Goal: Task Accomplishment & Management: Use online tool/utility

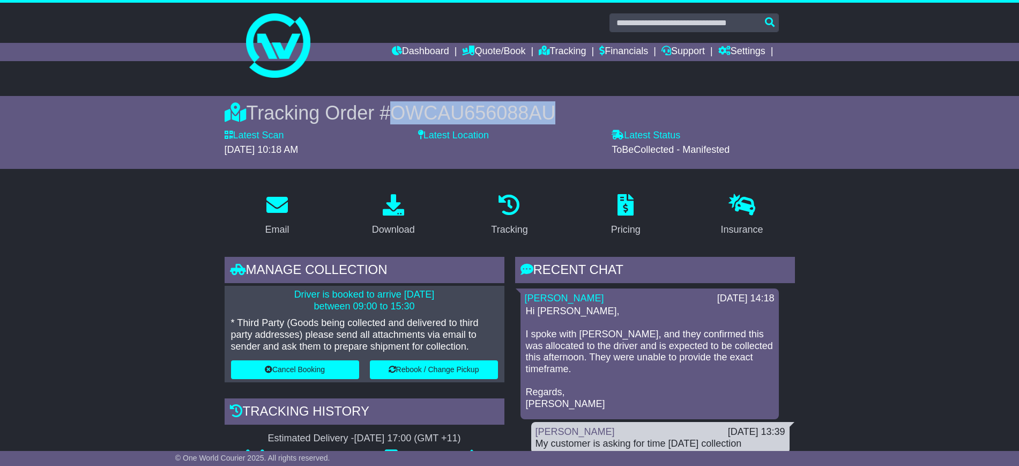
scroll to position [1861, 0]
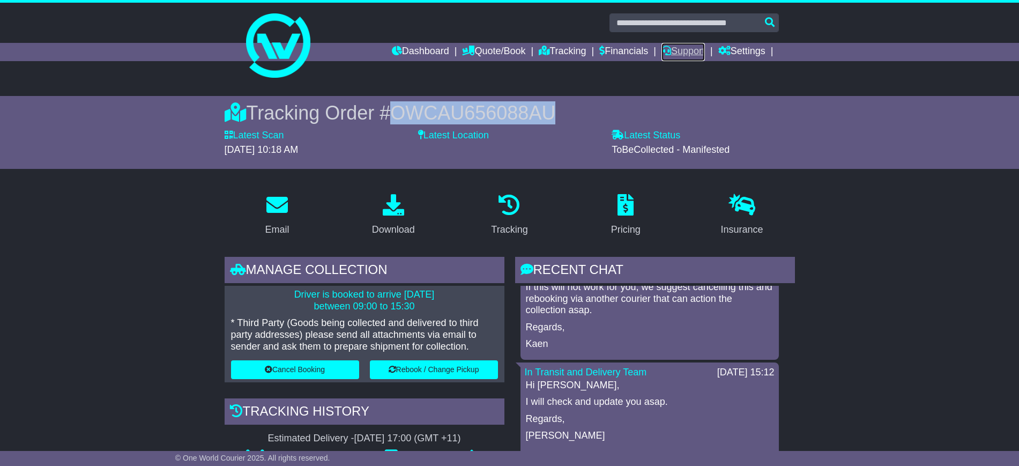
click at [661, 50] on icon at bounding box center [666, 51] width 10 height 10
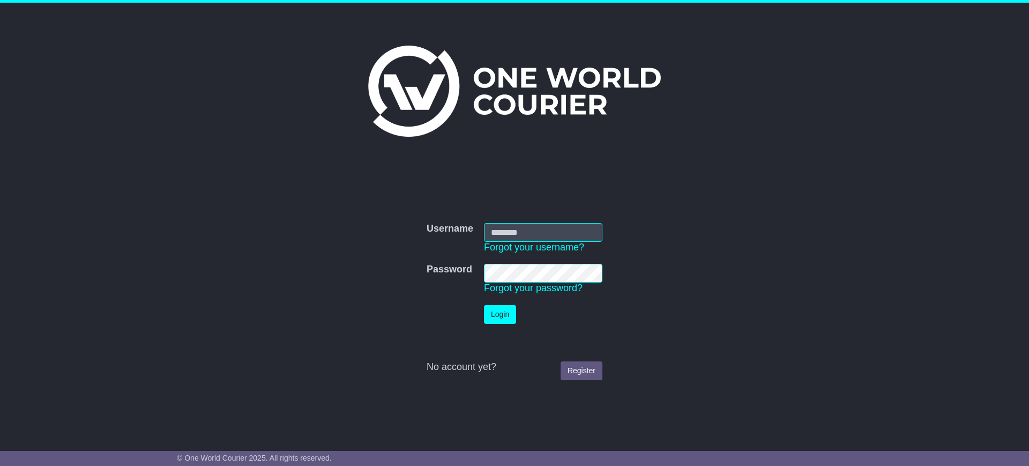
type input "**********"
click at [501, 309] on button "Login" at bounding box center [500, 314] width 32 height 19
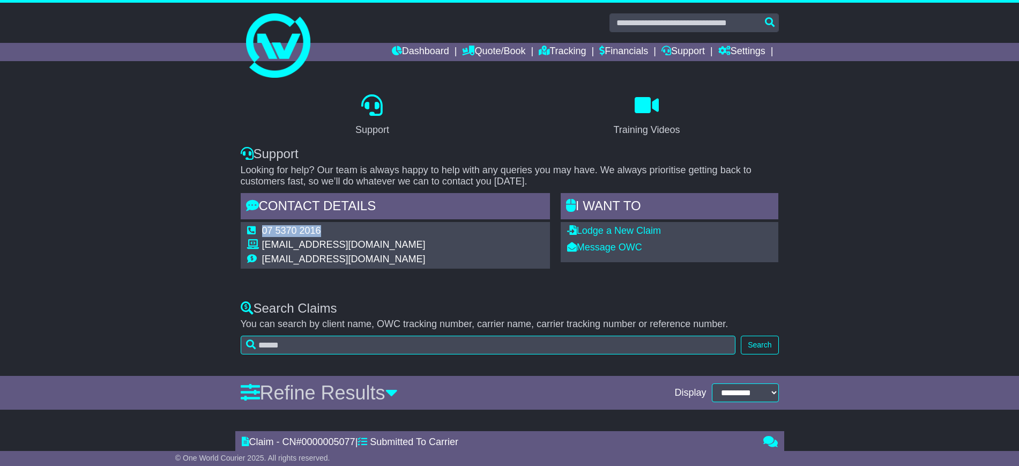
drag, startPoint x: 325, startPoint y: 228, endPoint x: 264, endPoint y: 230, distance: 61.7
click at [264, 230] on td "07 5370 2016" at bounding box center [343, 232] width 163 height 14
copy td "07 5370 2016"
click at [474, 55] on link "Quote/Book" at bounding box center [493, 52] width 63 height 18
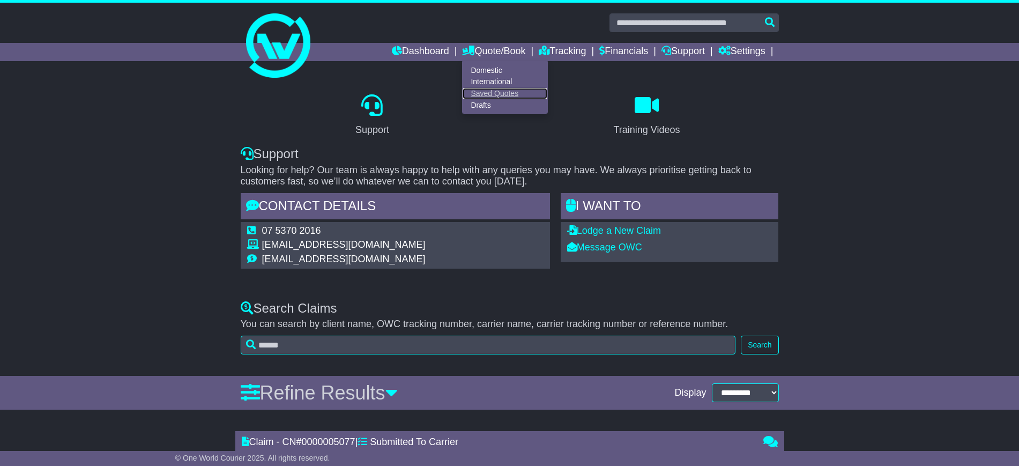
click at [474, 89] on link "Saved Quotes" at bounding box center [505, 94] width 85 height 12
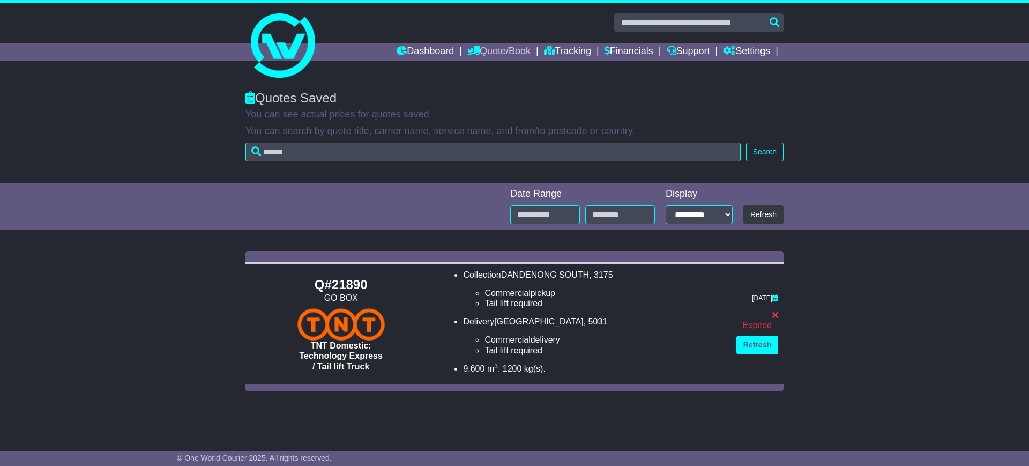
click at [495, 57] on link "Quote/Book" at bounding box center [498, 52] width 63 height 18
click at [485, 103] on link "Drafts" at bounding box center [510, 105] width 85 height 12
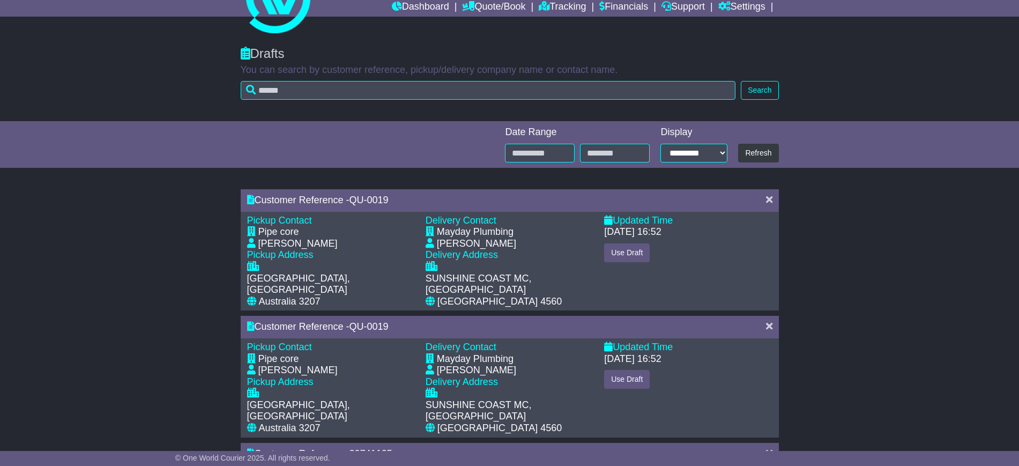
scroll to position [67, 0]
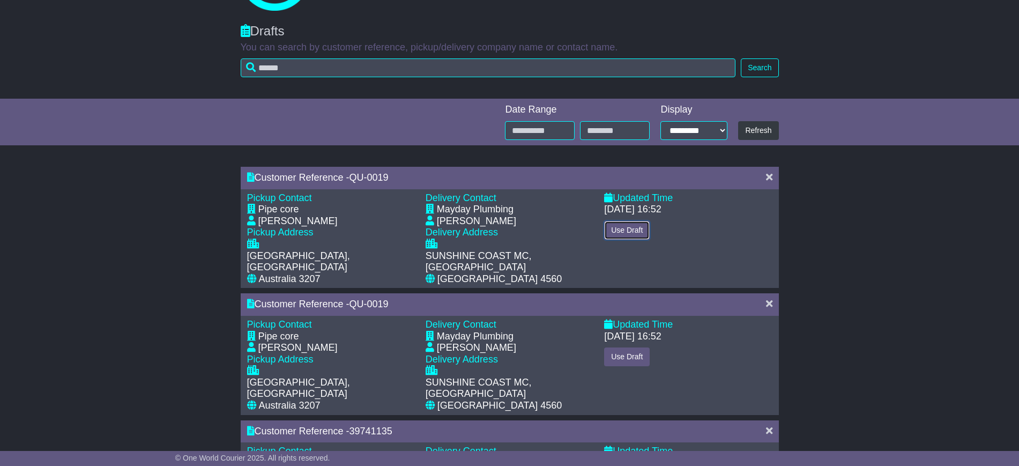
click at [613, 231] on button "Use Draft" at bounding box center [627, 230] width 46 height 19
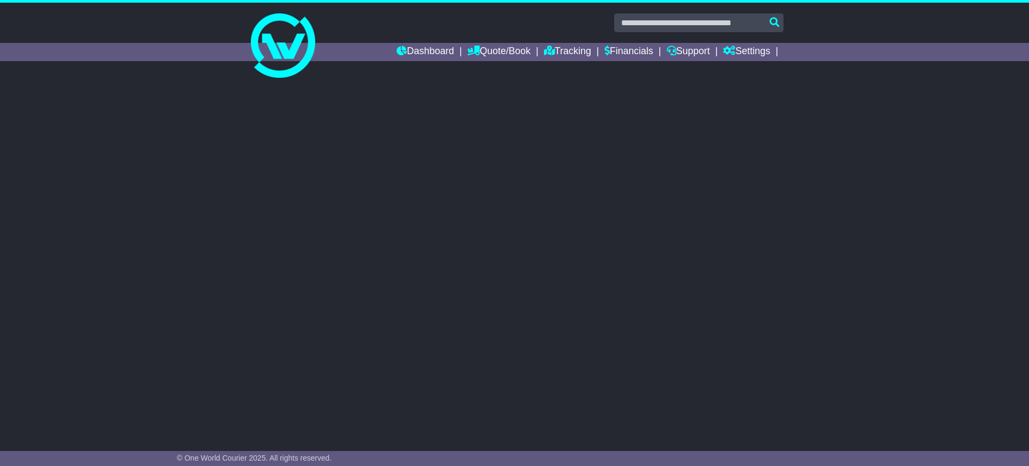
select select "*****"
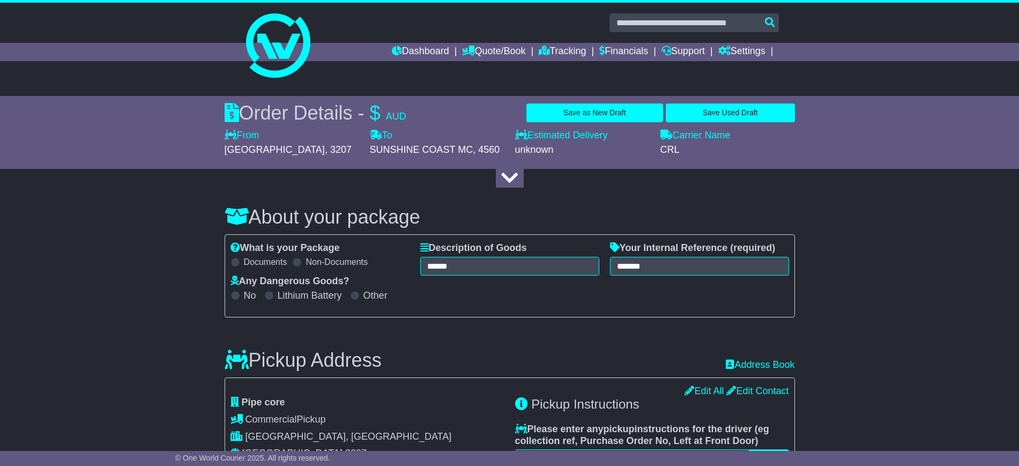
select select
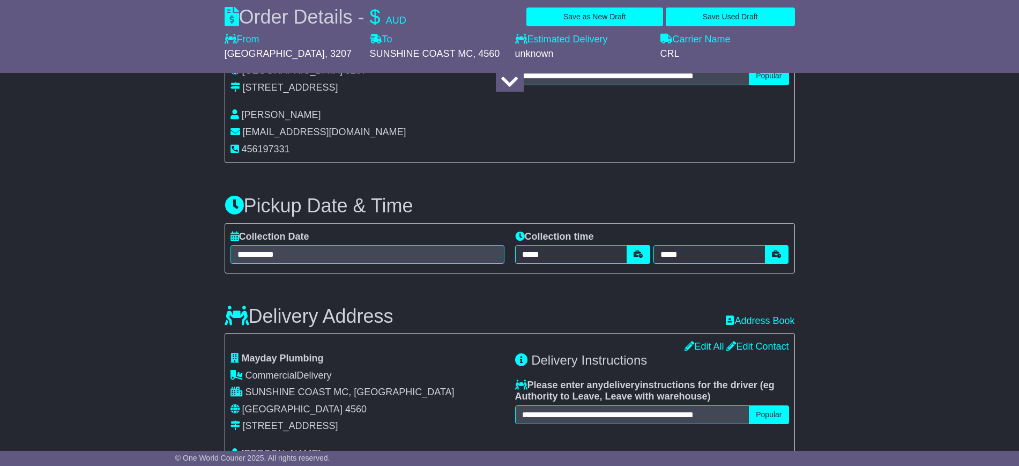
scroll to position [402, 0]
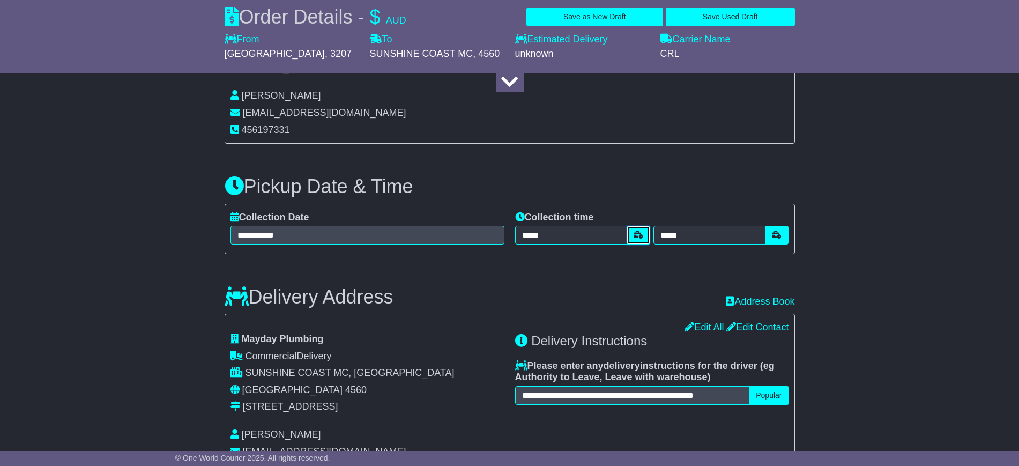
click at [634, 239] on button "button" at bounding box center [639, 235] width 24 height 19
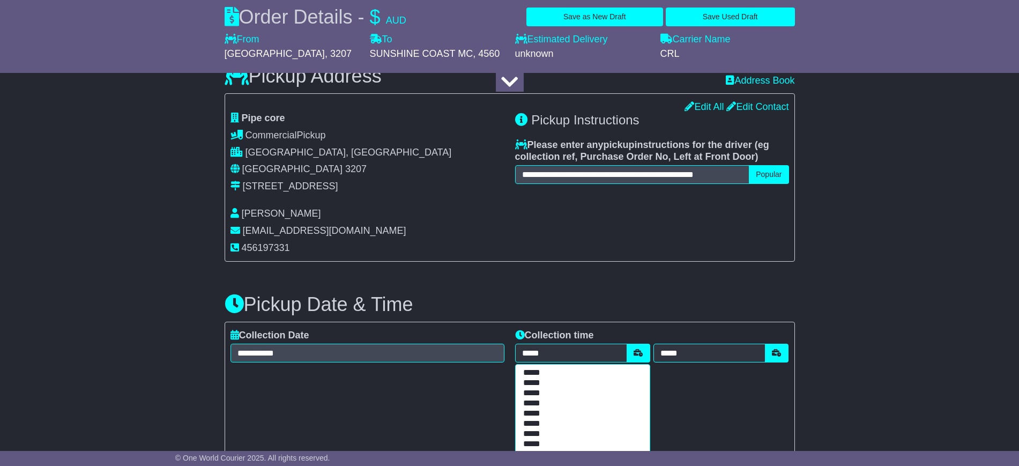
scroll to position [268, 0]
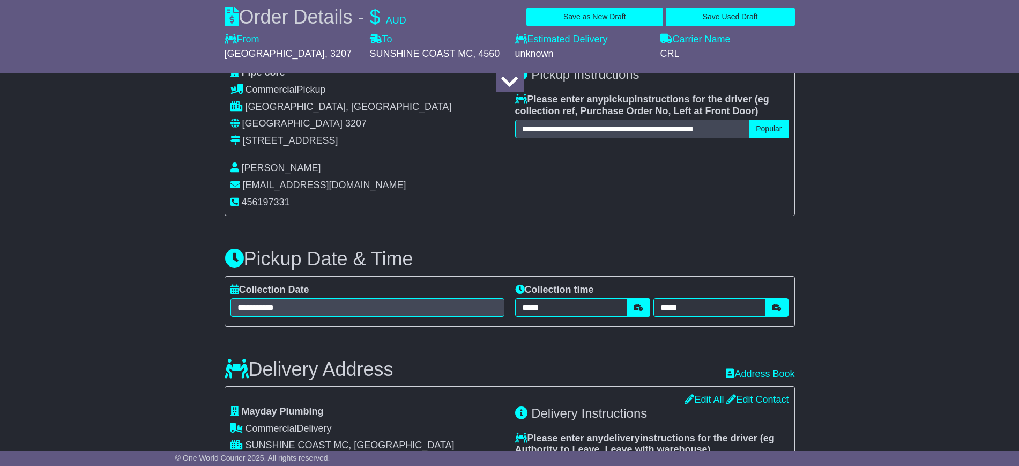
scroll to position [402, 0]
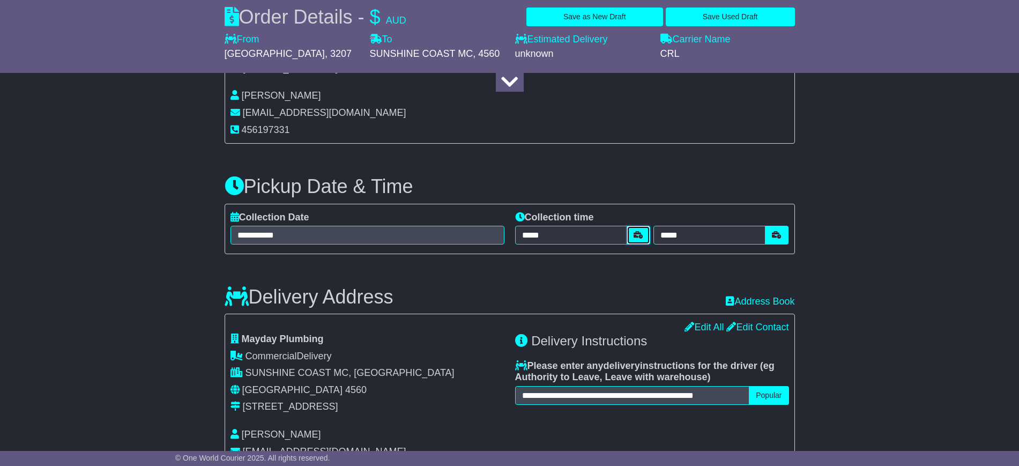
click at [633, 243] on button "button" at bounding box center [639, 235] width 24 height 19
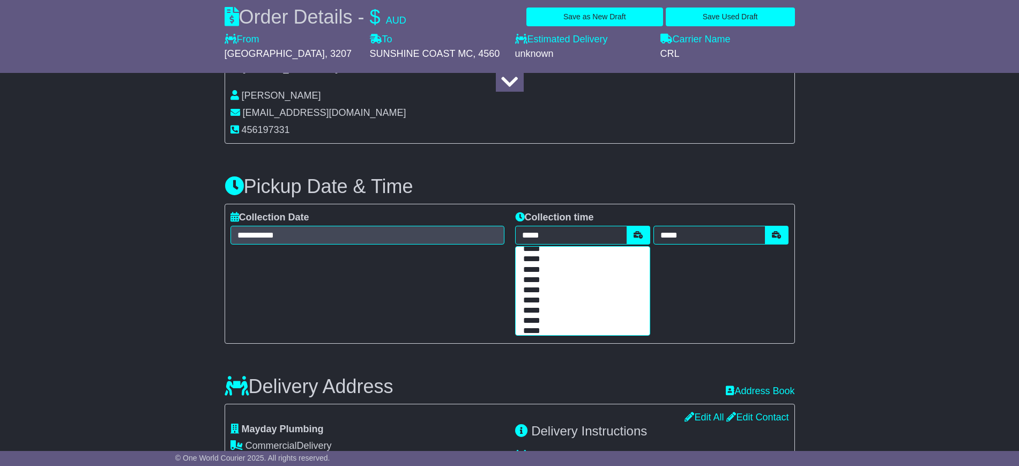
scroll to position [0, 0]
click at [538, 255] on option "*****" at bounding box center [580, 255] width 117 height 10
type input "*****"
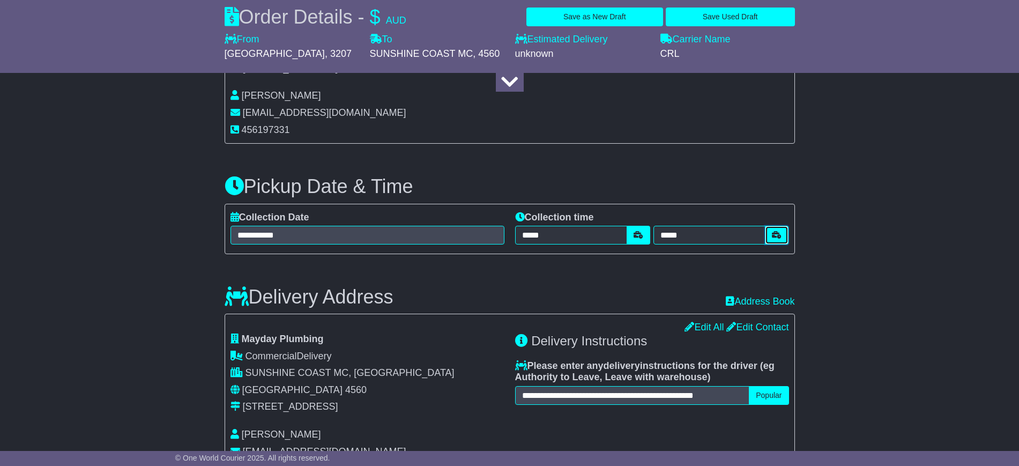
click at [768, 234] on button "button" at bounding box center [777, 235] width 24 height 19
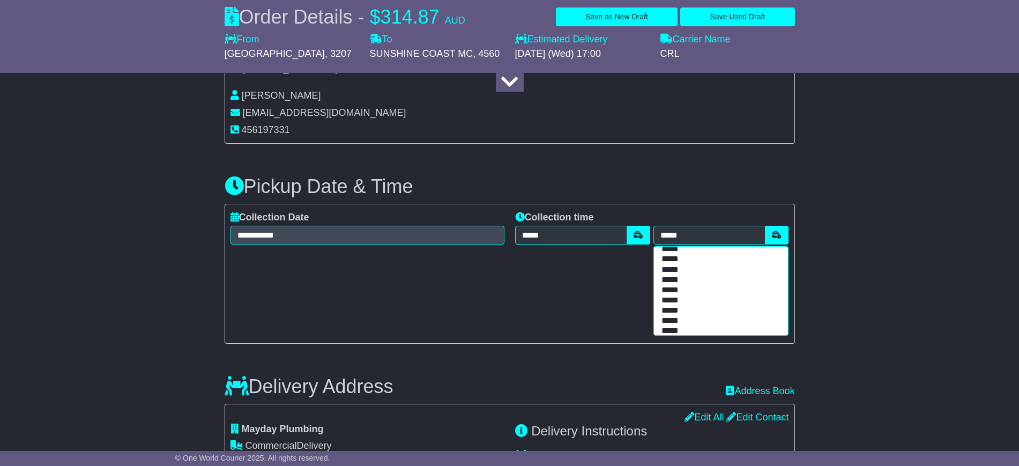
scroll to position [134, 0]
click at [678, 294] on option "*****" at bounding box center [718, 294] width 117 height 10
type input "*****"
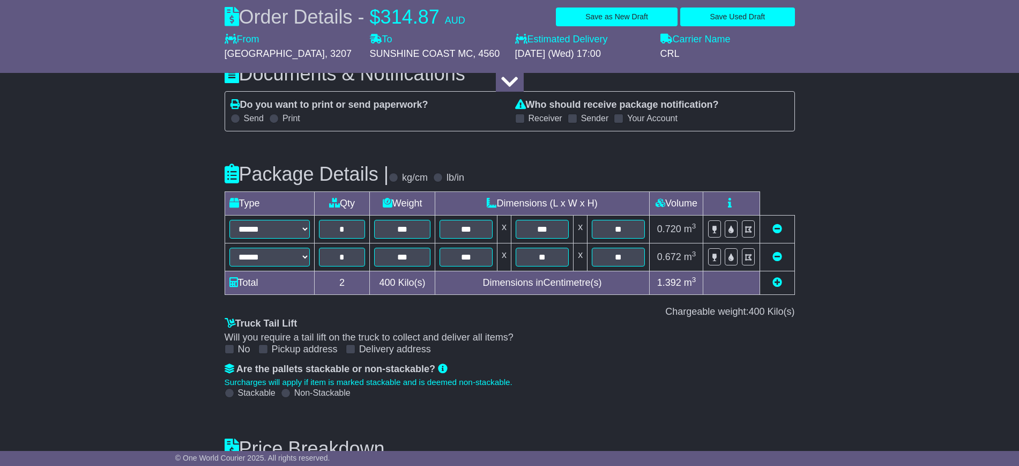
scroll to position [1109, 0]
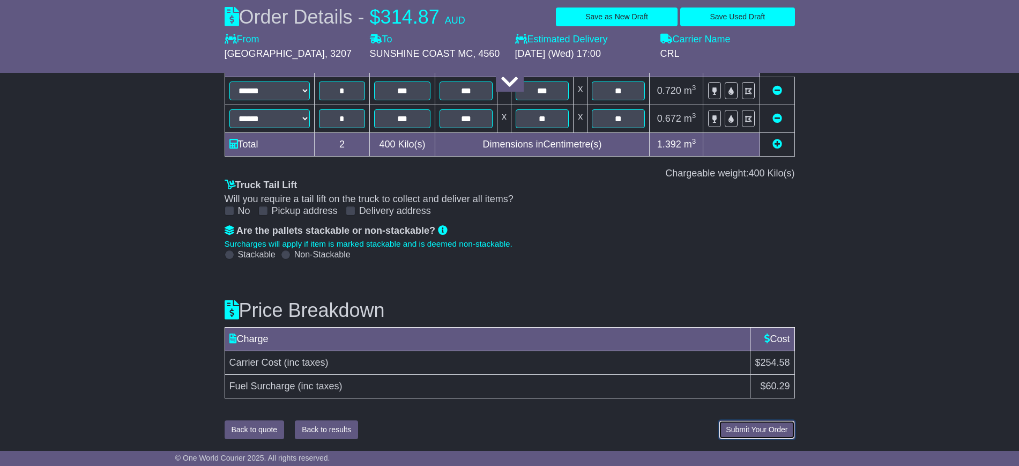
click at [725, 423] on button "Submit Your Order" at bounding box center [757, 429] width 76 height 19
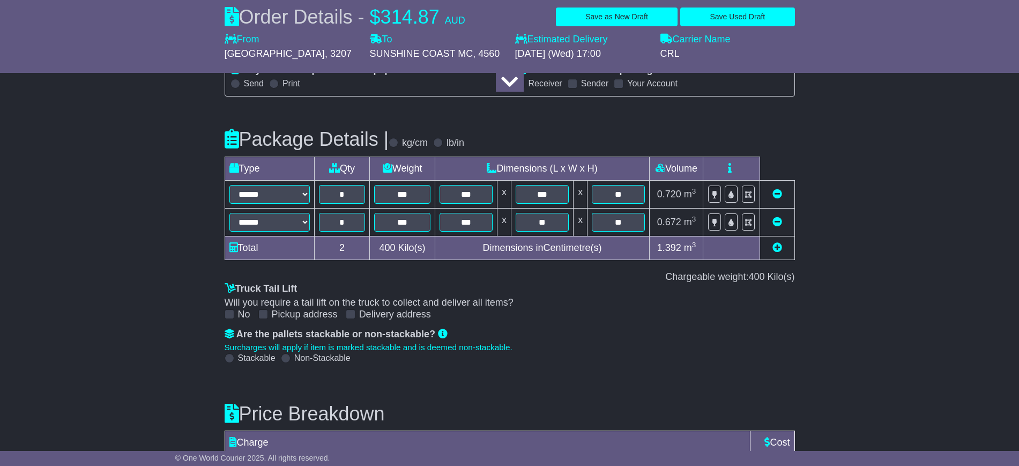
scroll to position [1149, 0]
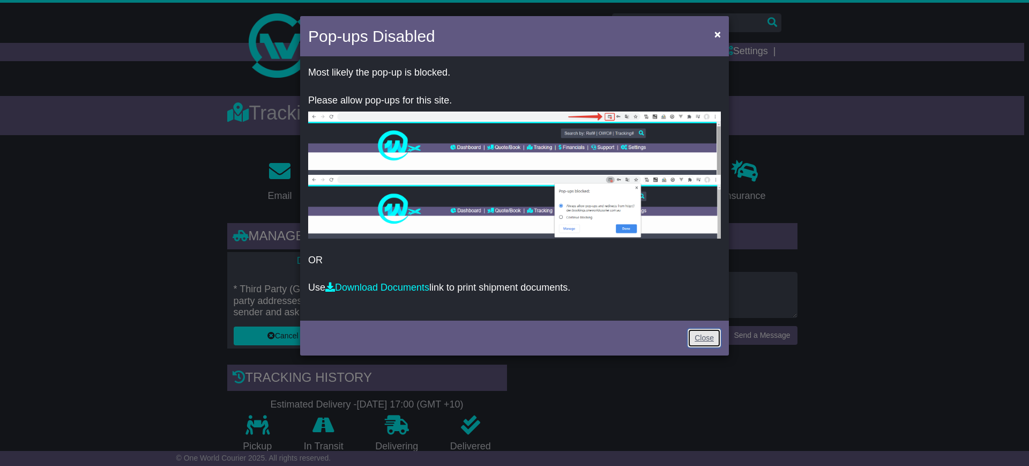
click at [704, 340] on link "Close" at bounding box center [704, 338] width 33 height 19
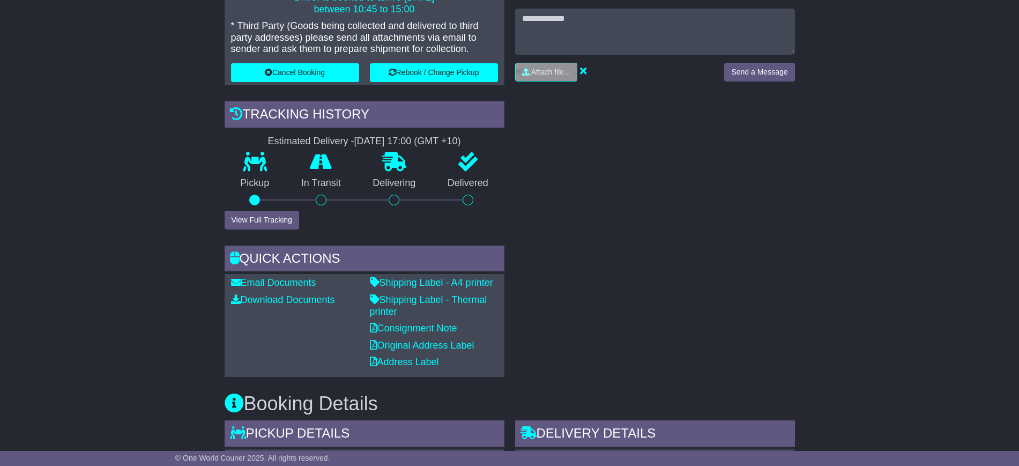
scroll to position [402, 0]
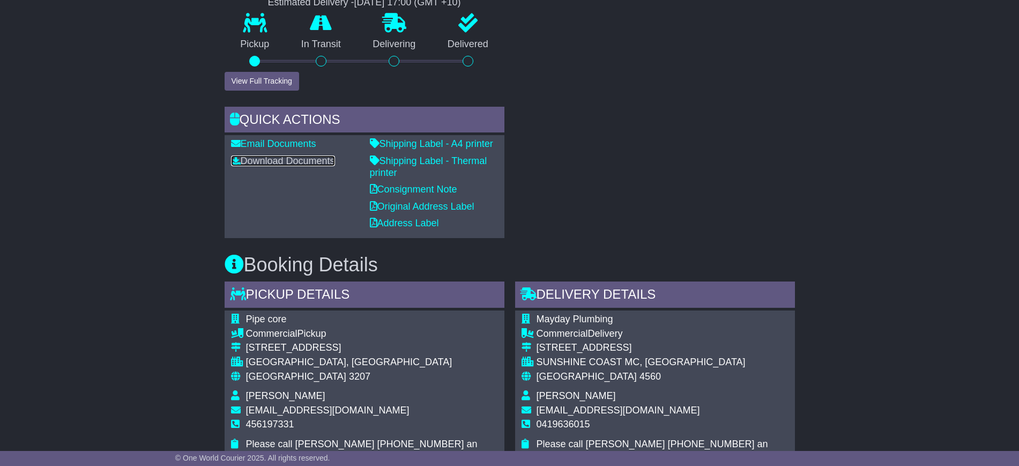
click at [279, 161] on link "Download Documents" at bounding box center [283, 160] width 104 height 11
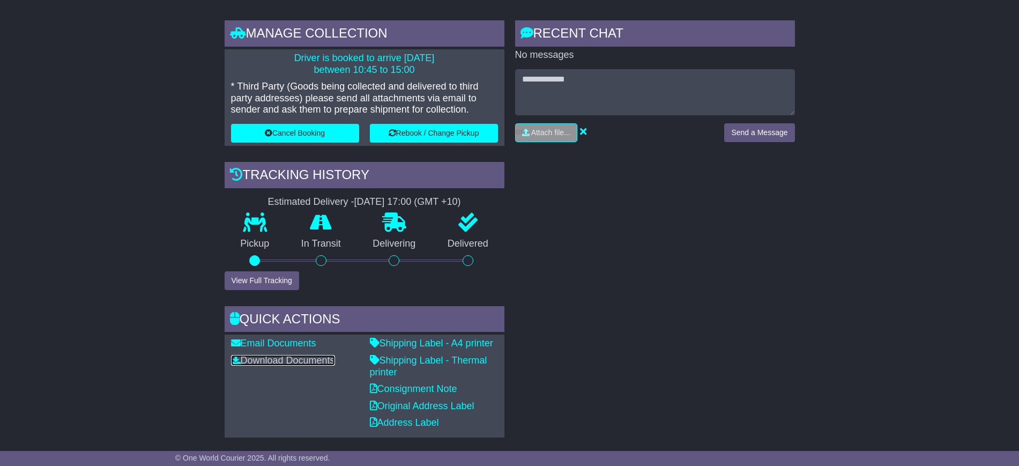
scroll to position [0, 0]
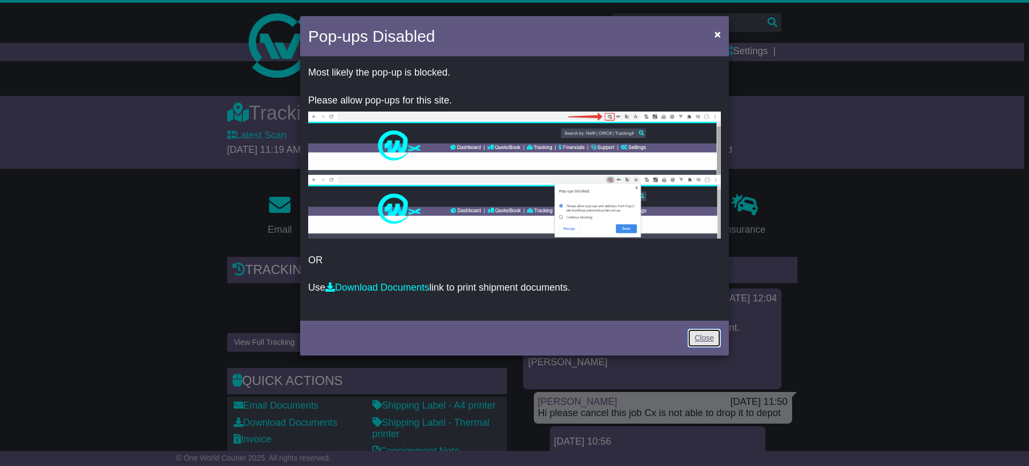
click at [704, 341] on link "Close" at bounding box center [704, 338] width 33 height 19
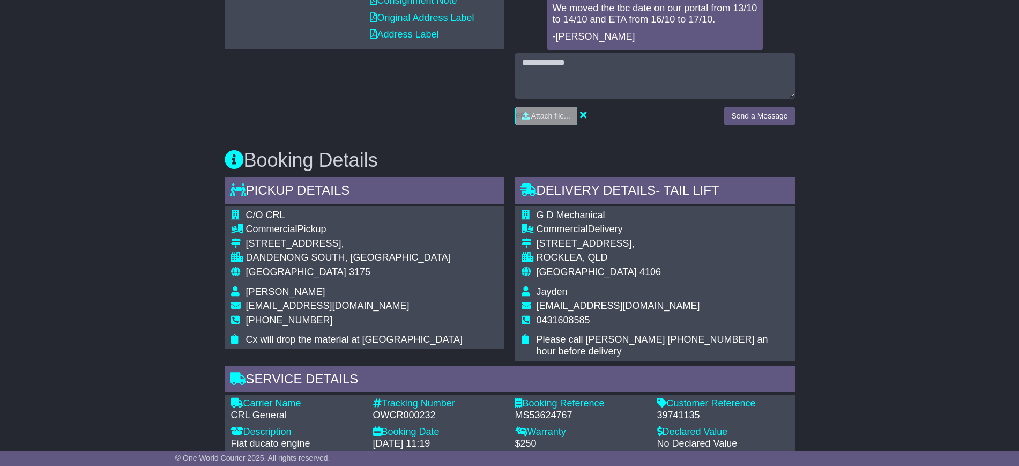
scroll to position [469, 0]
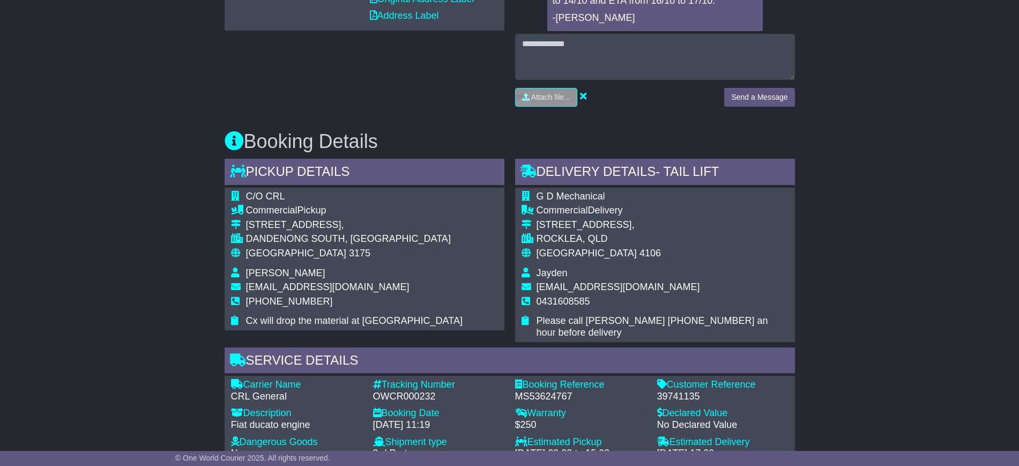
click at [540, 268] on span "Jayden" at bounding box center [552, 272] width 31 height 11
click at [547, 271] on span "Jayden" at bounding box center [552, 272] width 31 height 11
copy span "Jayden"
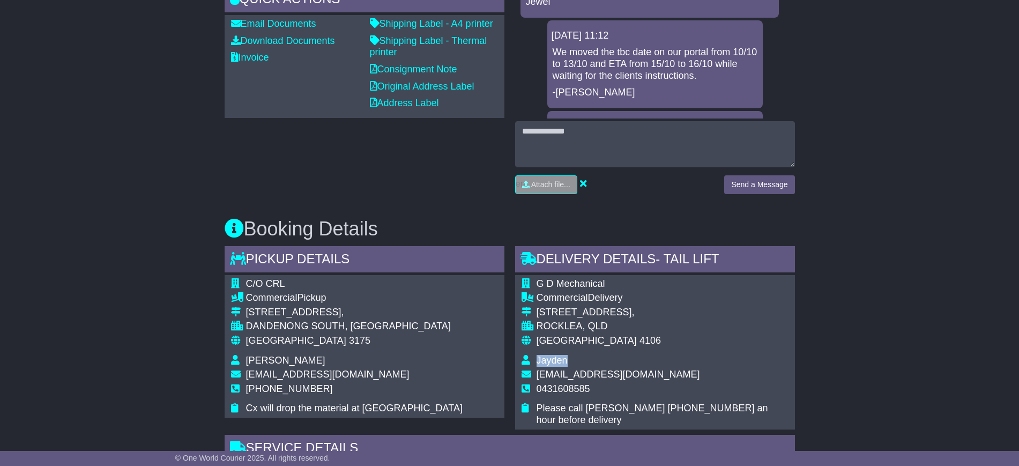
scroll to position [402, 0]
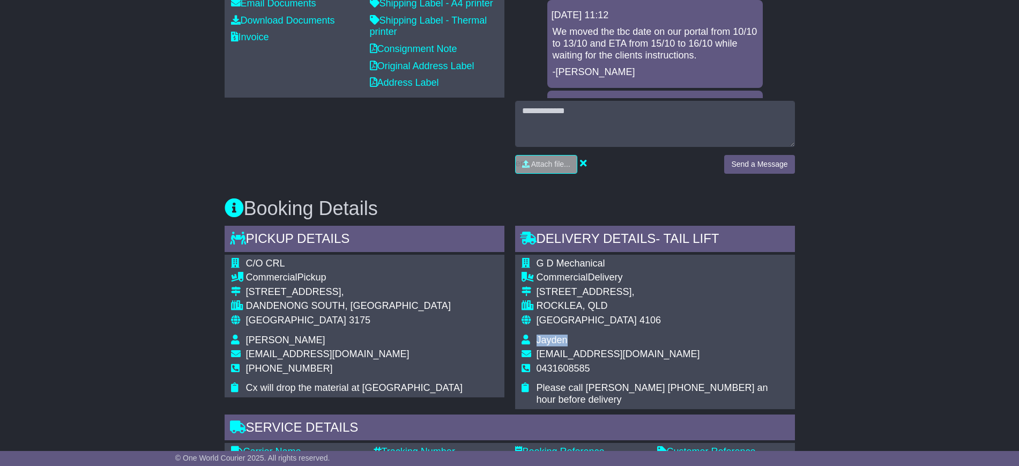
copy span "Jayden"
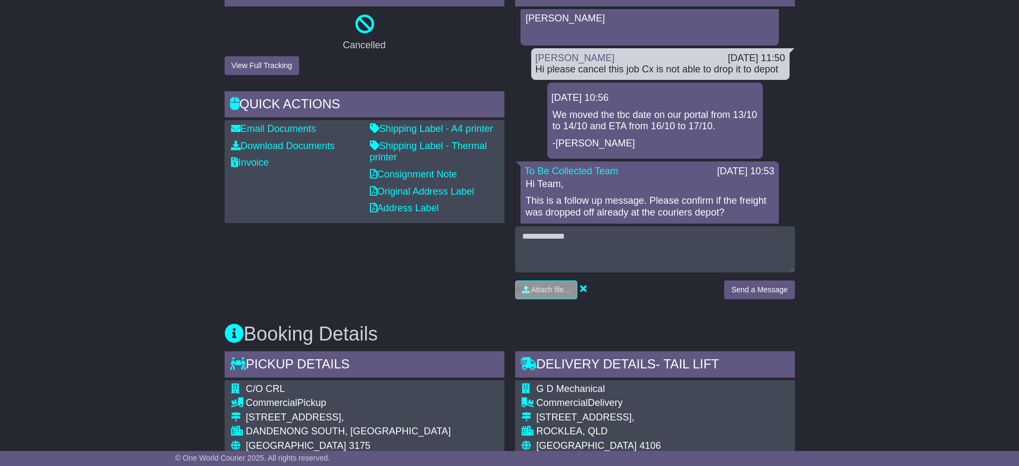
scroll to position [133, 0]
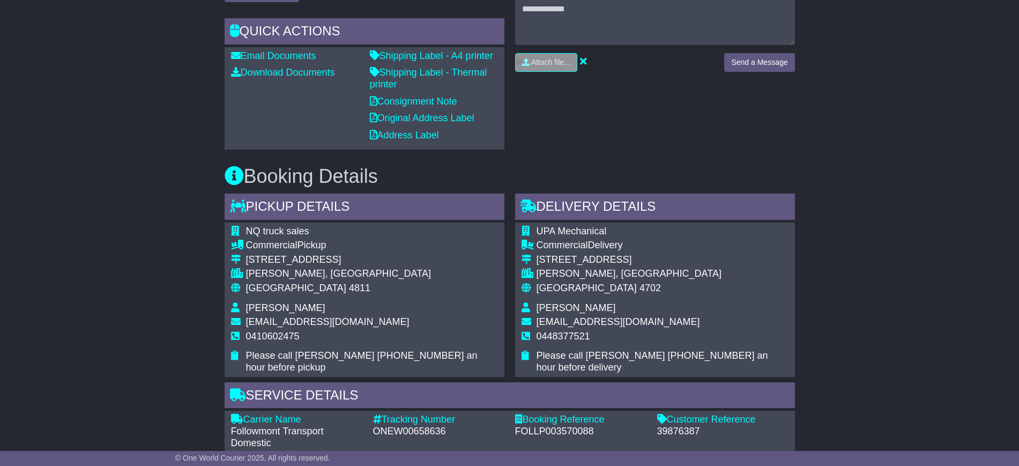
scroll to position [132, 0]
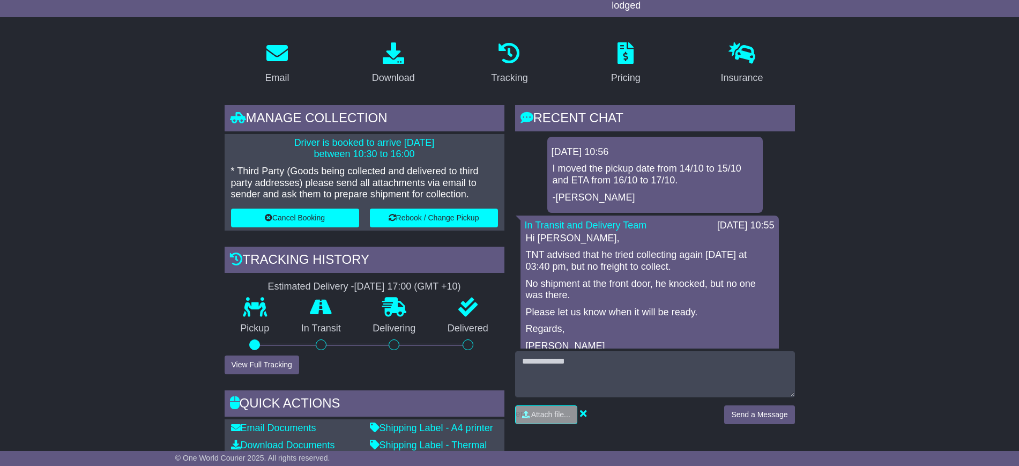
scroll to position [67, 0]
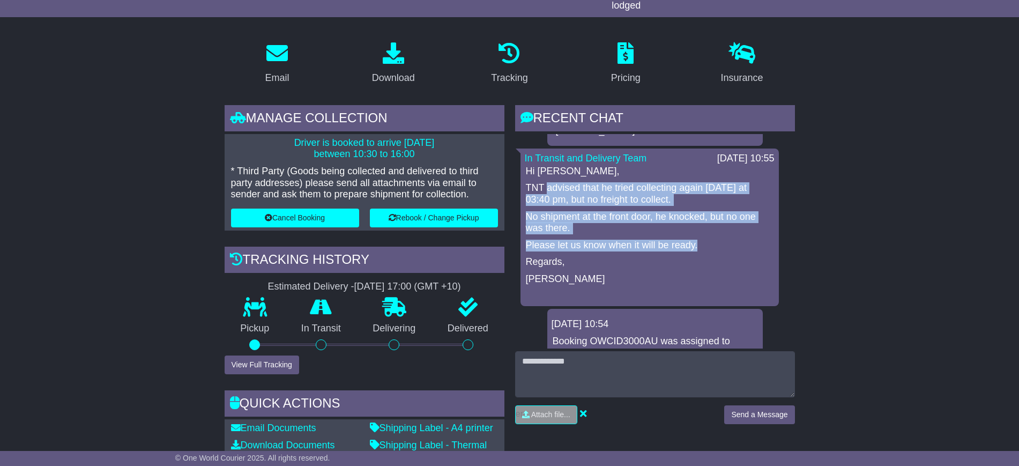
drag, startPoint x: 590, startPoint y: 214, endPoint x: 546, endPoint y: 185, distance: 52.2
click at [546, 185] on div "Hi Carwyn, TNT advised that he tried collecting again yesterday at 03:40 pm, bu…" at bounding box center [650, 234] width 250 height 136
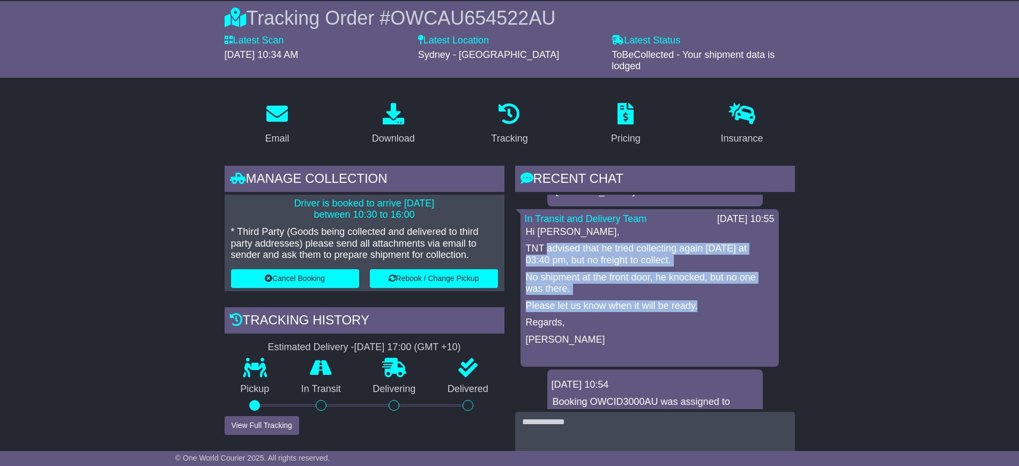
scroll to position [88, 0]
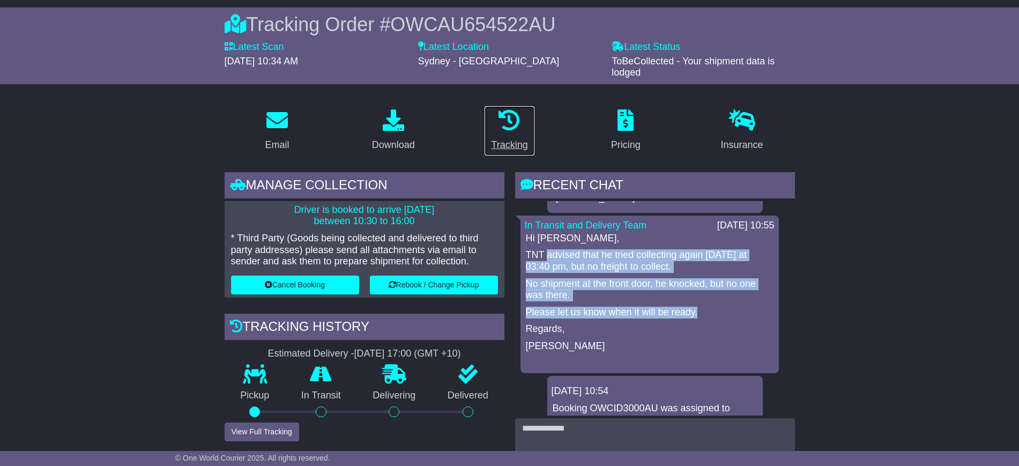
click at [510, 149] on div "Tracking" at bounding box center [509, 145] width 36 height 14
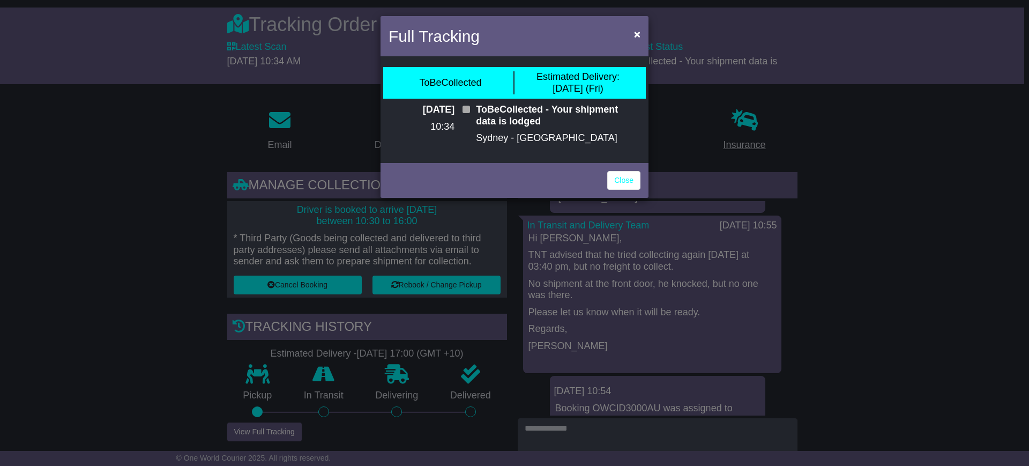
click at [767, 145] on div "Full Tracking × ToBeCollected Estimated Delivery: 17 Oct (Fri) 03 Oct 2025 10:3…" at bounding box center [514, 233] width 1029 height 466
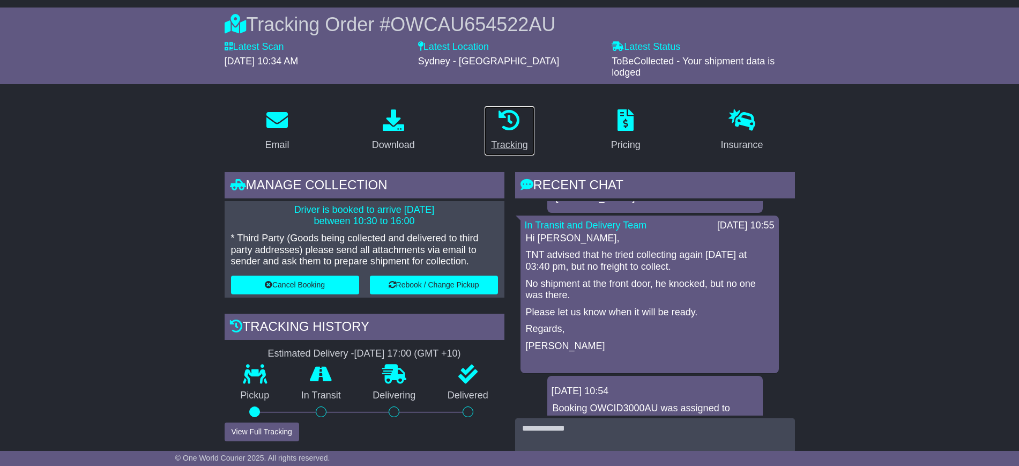
click at [501, 117] on icon at bounding box center [509, 119] width 21 height 21
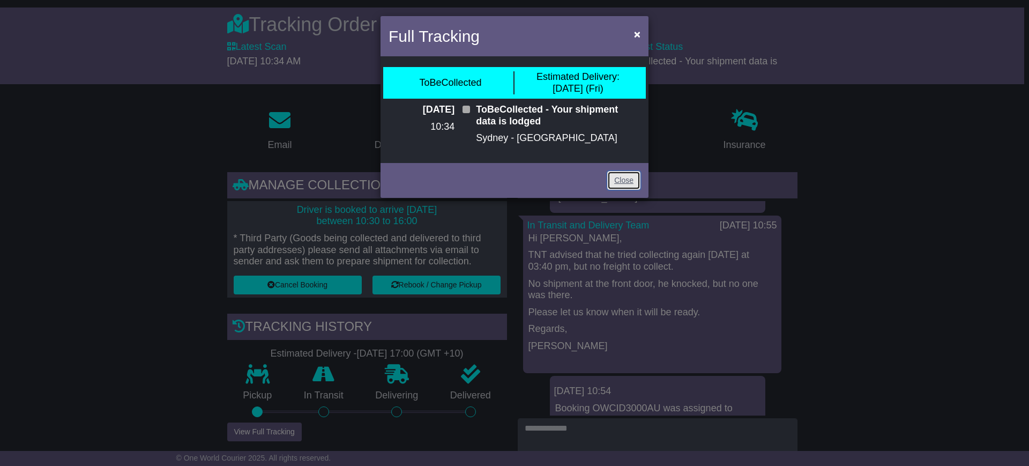
click at [616, 174] on link "Close" at bounding box center [623, 180] width 33 height 19
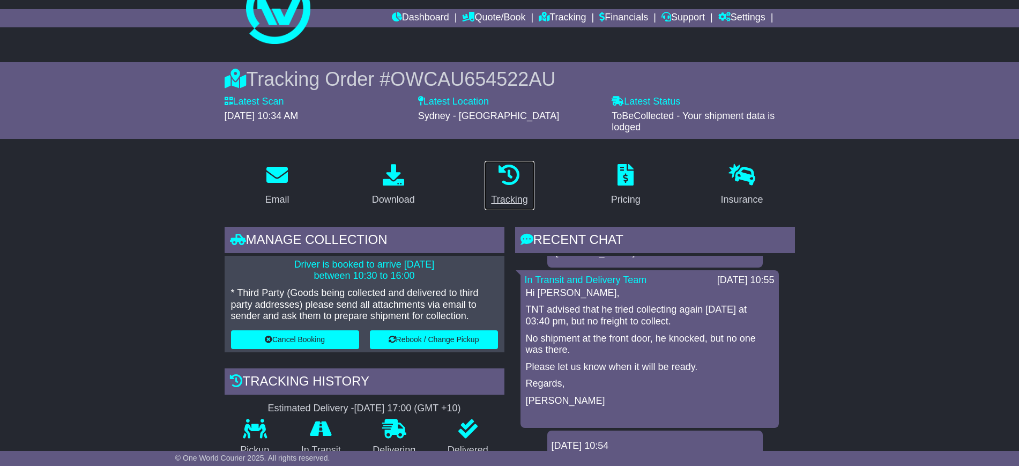
scroll to position [0, 0]
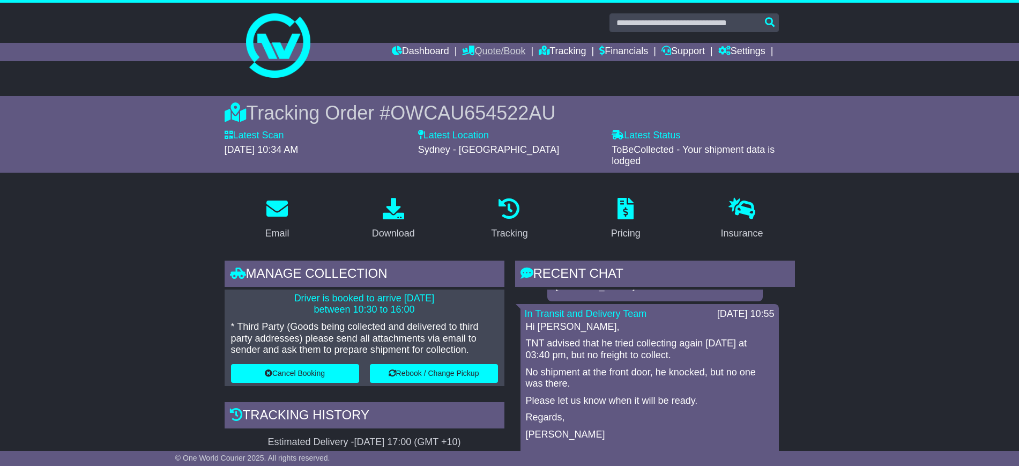
click at [484, 55] on link "Quote/Book" at bounding box center [493, 52] width 63 height 18
click at [545, 54] on link "Tracking" at bounding box center [562, 52] width 47 height 18
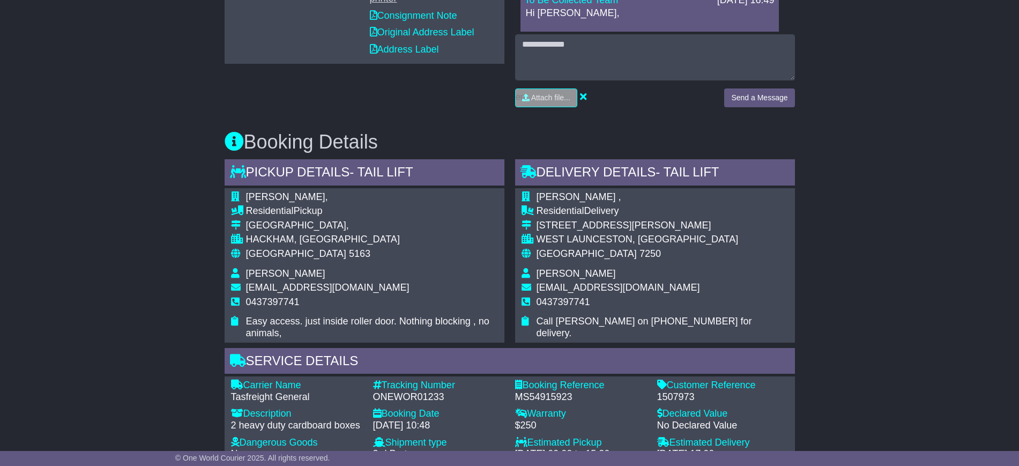
scroll to position [469, 0]
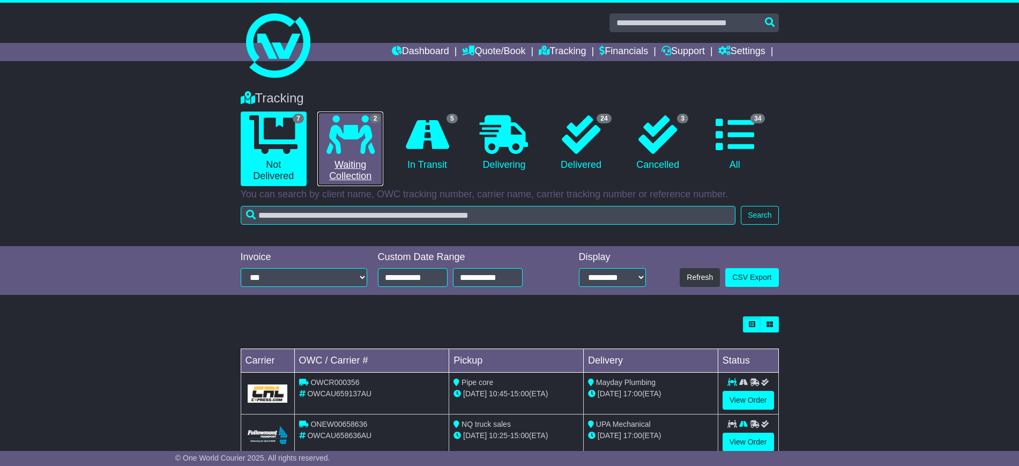
click at [352, 138] on icon at bounding box center [350, 134] width 48 height 39
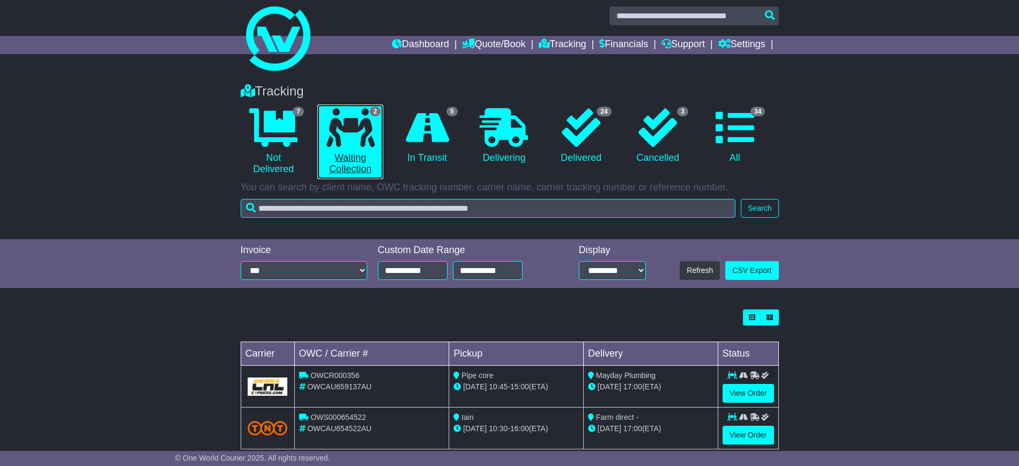
scroll to position [28, 0]
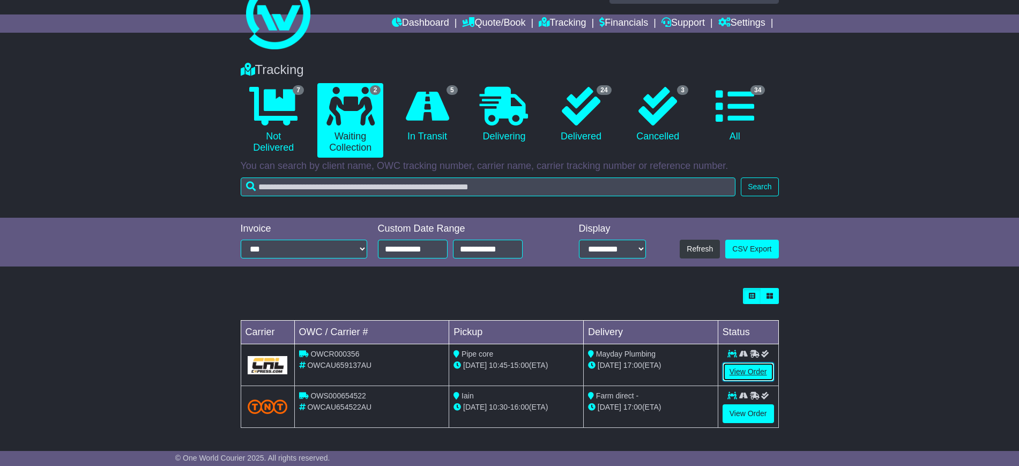
click at [742, 376] on link "View Order" at bounding box center [748, 371] width 51 height 19
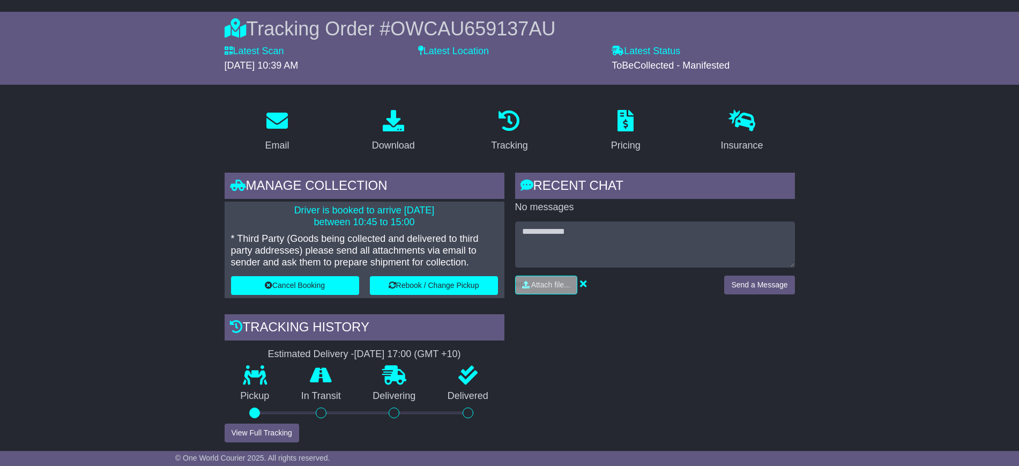
scroll to position [67, 0]
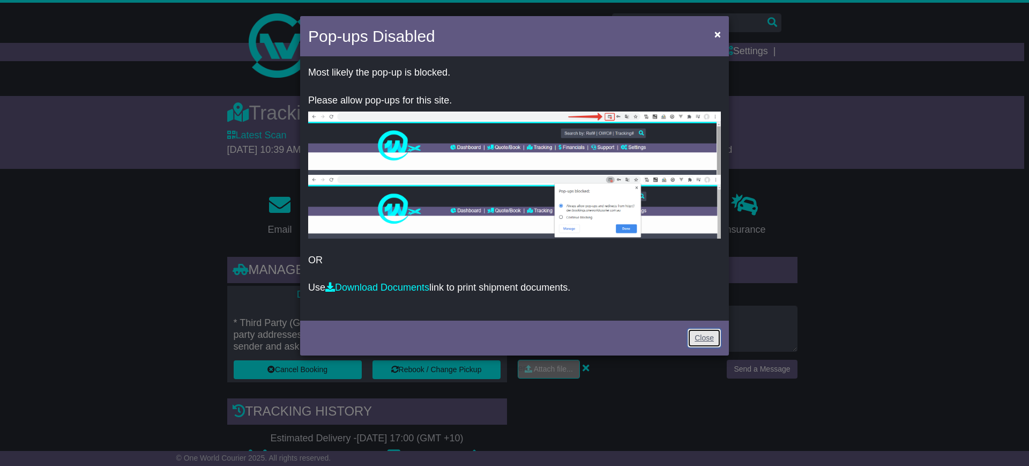
click at [706, 345] on link "Close" at bounding box center [704, 338] width 33 height 19
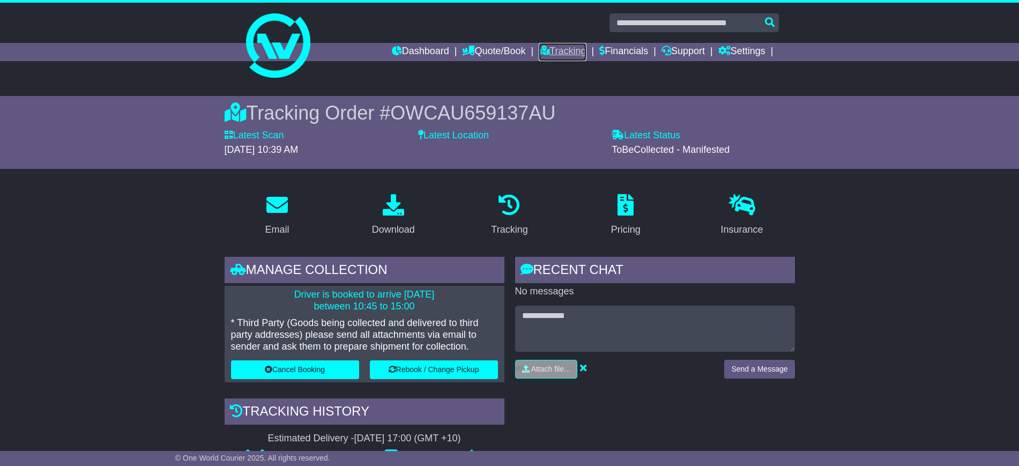
click at [551, 54] on link "Tracking" at bounding box center [562, 52] width 47 height 18
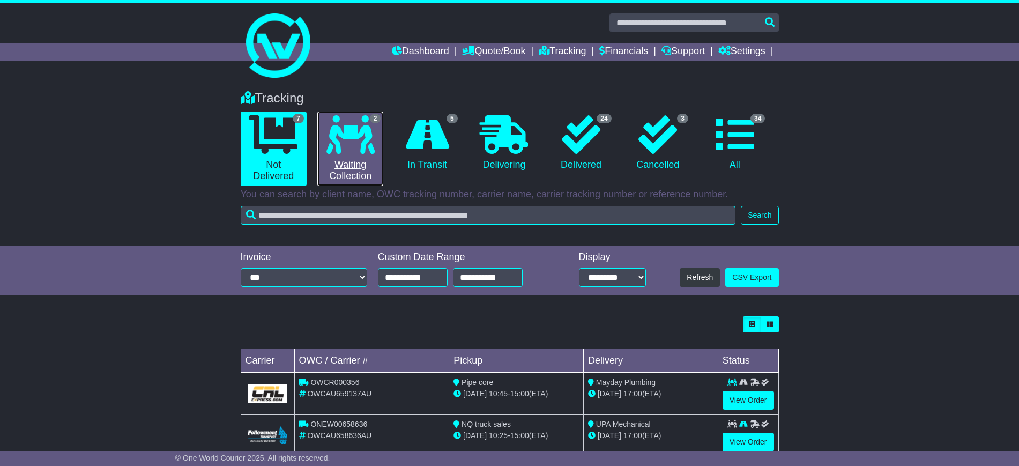
click at [344, 156] on link "2 Waiting Collection" at bounding box center [350, 148] width 66 height 75
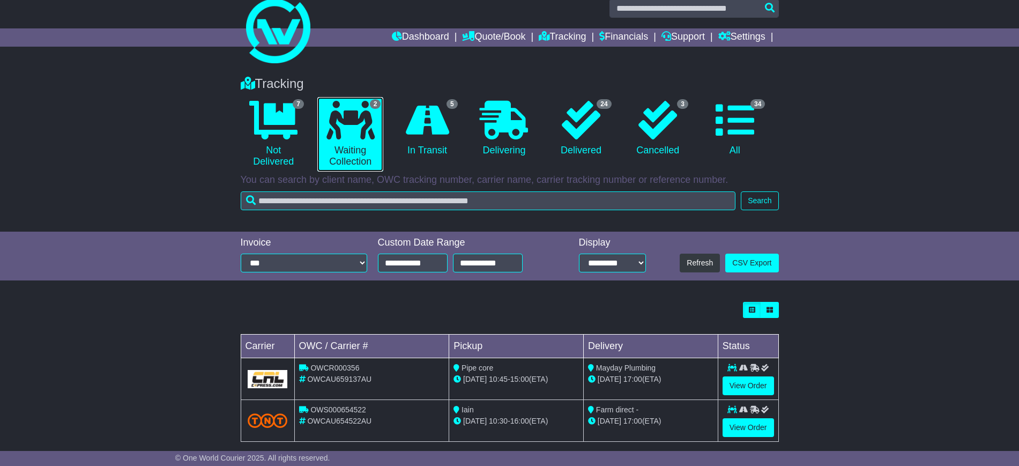
scroll to position [28, 0]
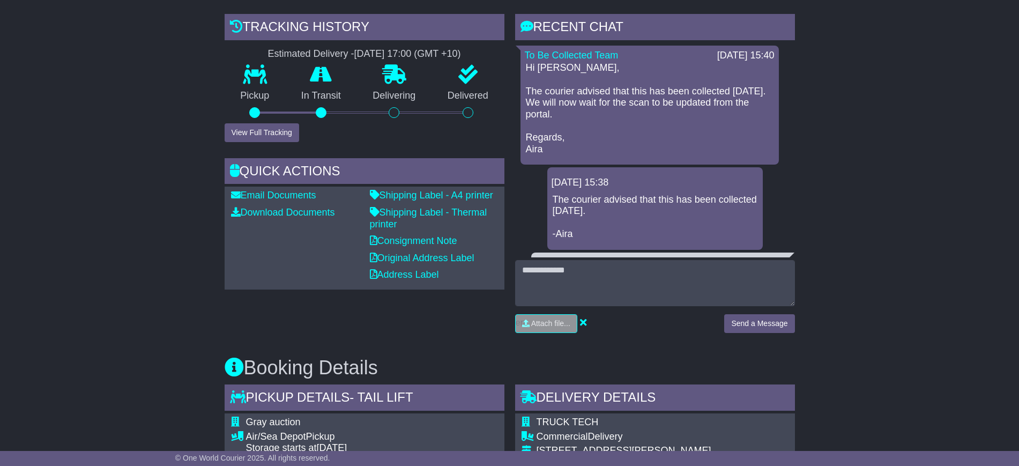
scroll to position [180, 0]
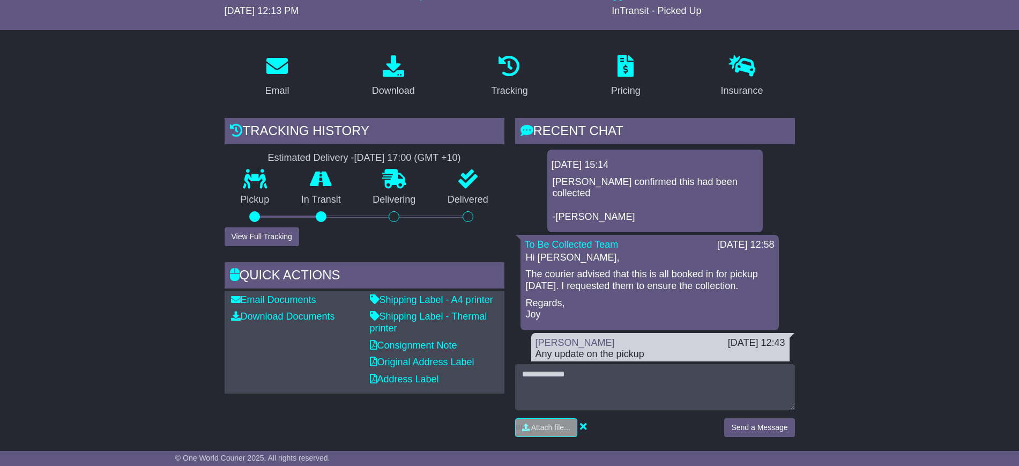
scroll to position [134, 0]
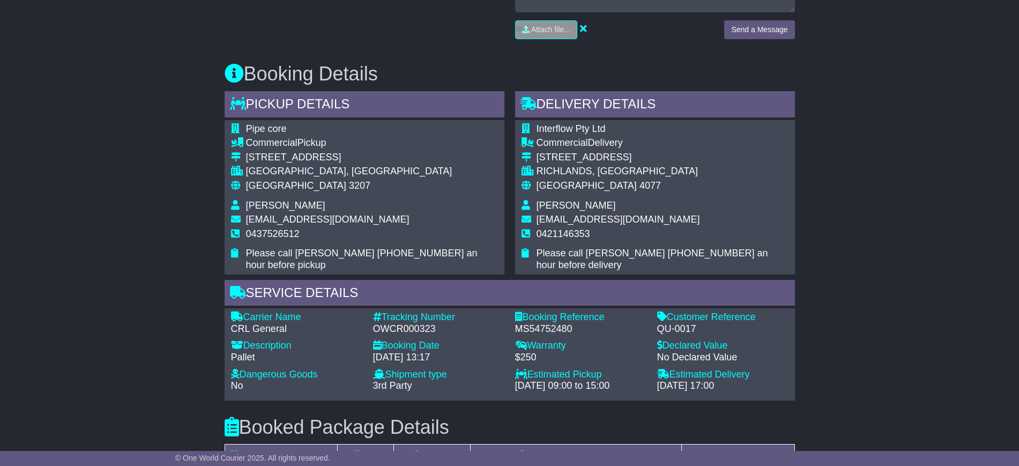
scroll to position [538, 0]
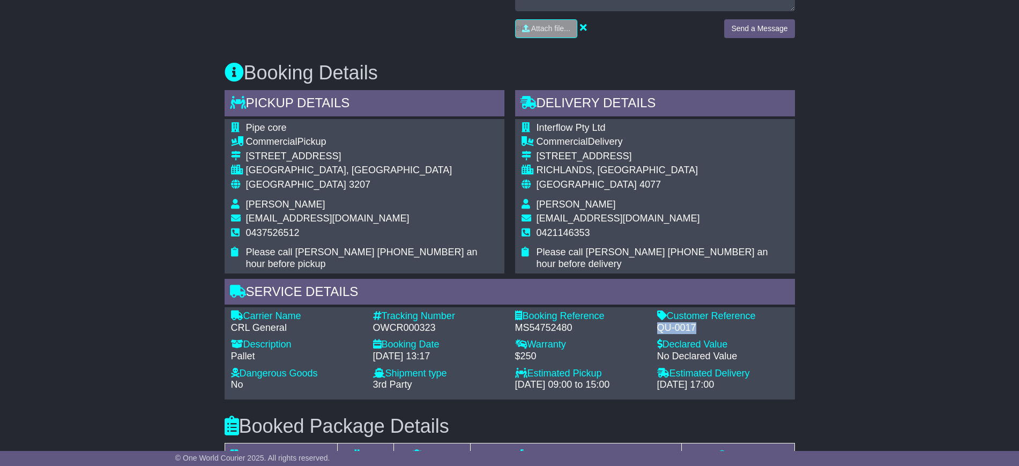
drag, startPoint x: 703, startPoint y: 314, endPoint x: 658, endPoint y: 314, distance: 44.5
click at [658, 322] on div "QU-0017" at bounding box center [722, 328] width 131 height 12
copy div "QU-0017"
